Goal: Transaction & Acquisition: Purchase product/service

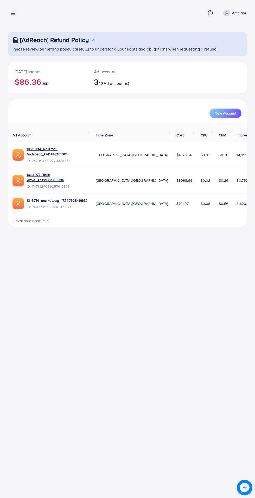
click at [15, 14] on line at bounding box center [13, 14] width 4 height 0
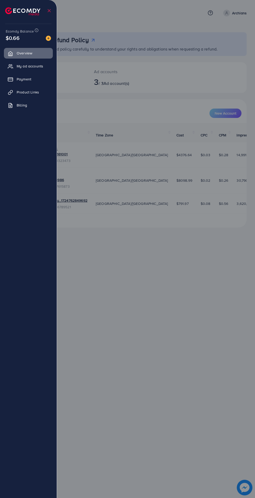
click at [26, 78] on span "Payment" at bounding box center [24, 79] width 15 height 5
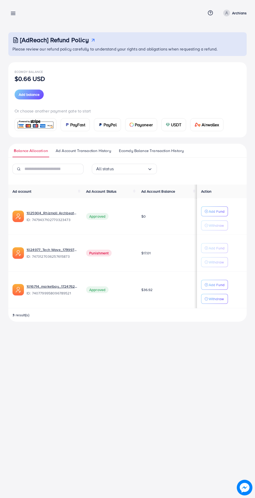
click at [176, 124] on span "USDT" at bounding box center [176, 125] width 11 height 6
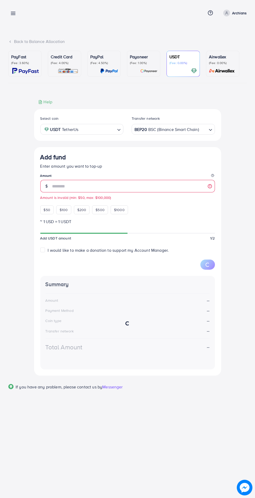
type input "***"
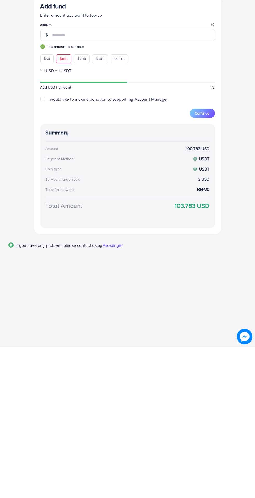
click at [200, 267] on span "Continue" at bounding box center [202, 264] width 15 height 5
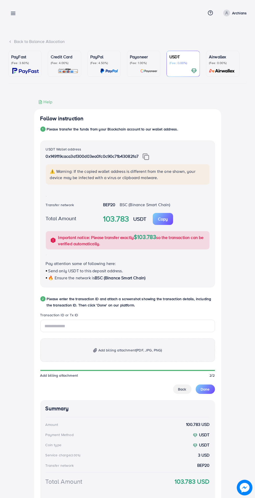
click at [146, 155] on img at bounding box center [146, 156] width 7 height 7
click at [148, 156] on img at bounding box center [146, 156] width 7 height 7
click at [103, 327] on input "text" at bounding box center [127, 326] width 175 height 12
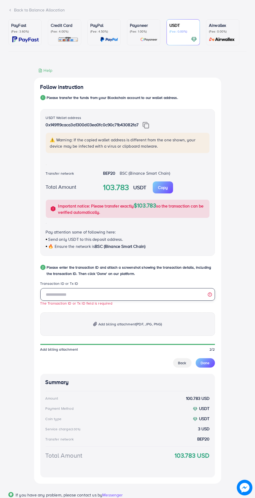
scroll to position [53, 0]
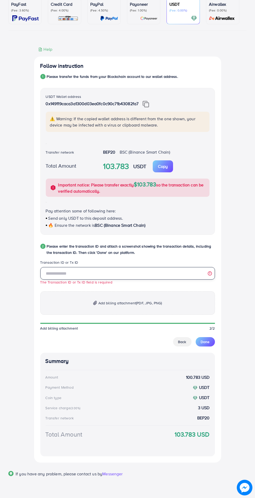
click at [84, 273] on input "text" at bounding box center [127, 273] width 175 height 12
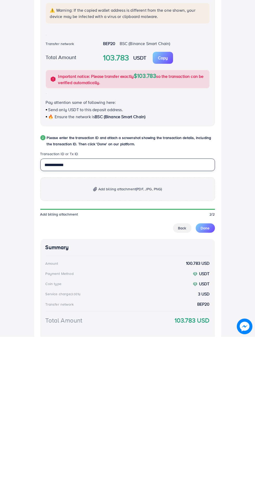
type input "**********"
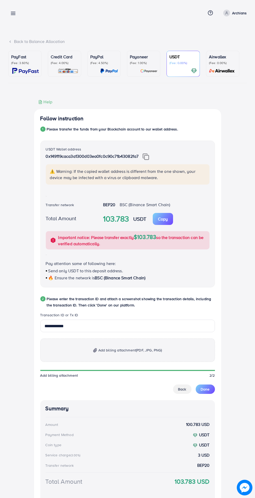
click at [129, 194] on div "USDT Wallet address 0x149119caca3a1300d03ea0fc0c90c71b43082fa7 ⚠️ Warning: If t…" at bounding box center [127, 214] width 175 height 147
click at [129, 358] on p "Add billing attachment (PDF, JPG, PNG)" at bounding box center [127, 349] width 175 height 23
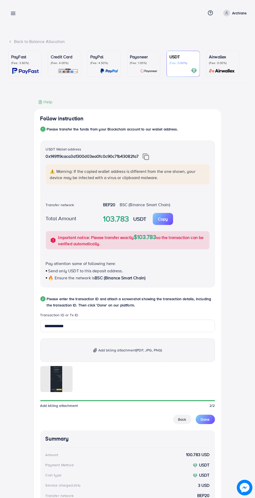
click at [208, 424] on button "Done" at bounding box center [205, 419] width 19 height 9
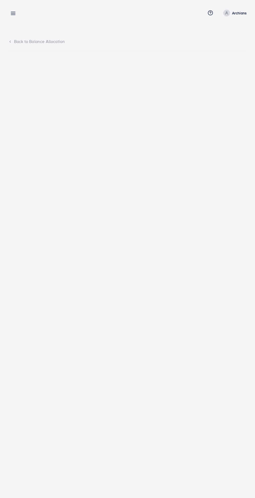
click at [25, 11] on div "Add fund Help Center Contact Support Term and policy About Us Archians Profile …" at bounding box center [127, 13] width 238 height 14
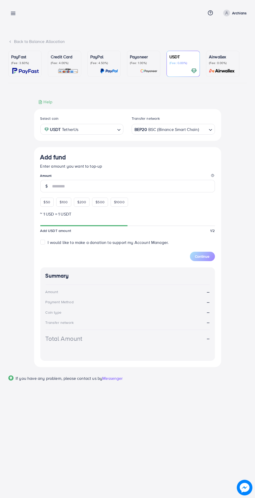
click at [13, 14] on icon at bounding box center [12, 13] width 5 height 5
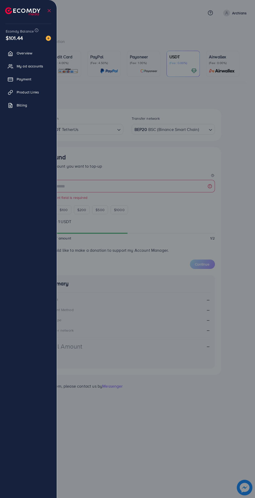
click at [149, 27] on div at bounding box center [127, 299] width 255 height 598
